Goal: Information Seeking & Learning: Understand process/instructions

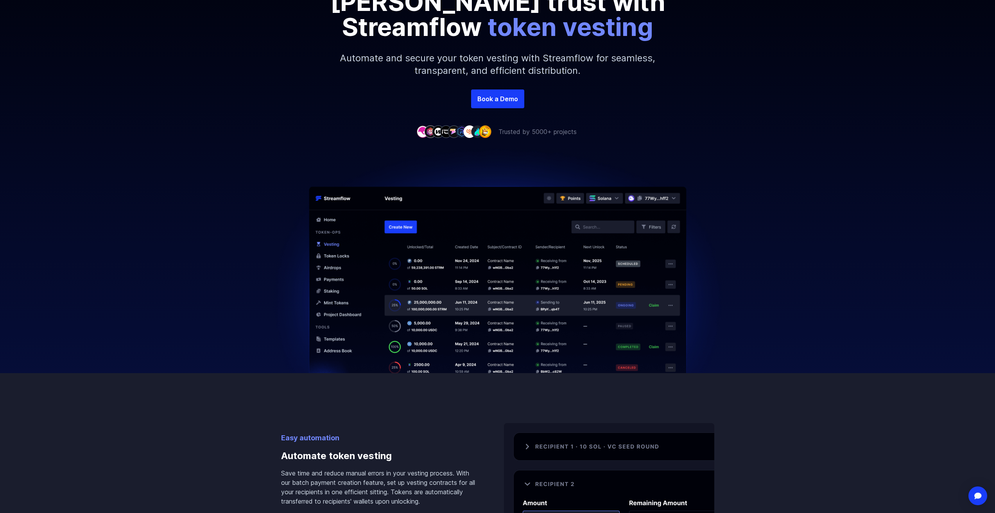
scroll to position [156, 0]
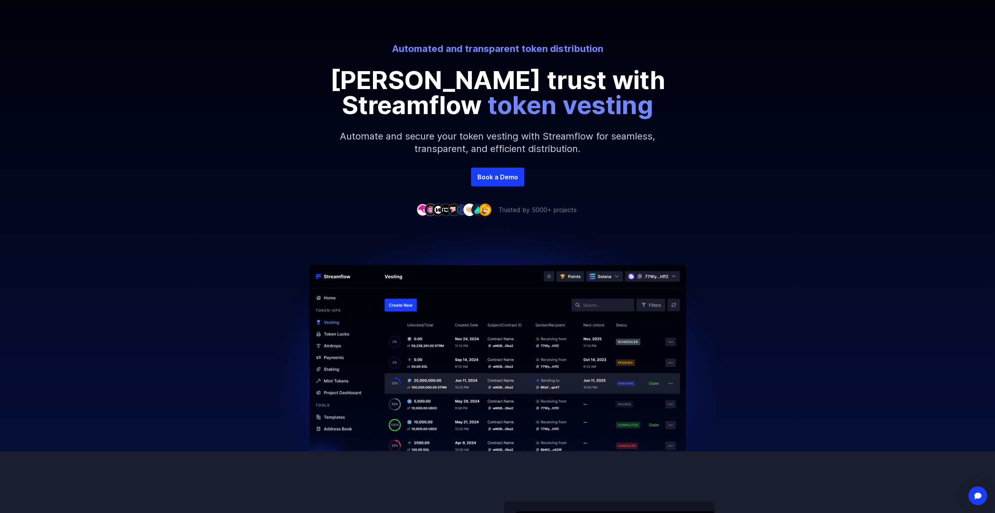
scroll to position [78, 0]
